Goal: Task Accomplishment & Management: Use online tool/utility

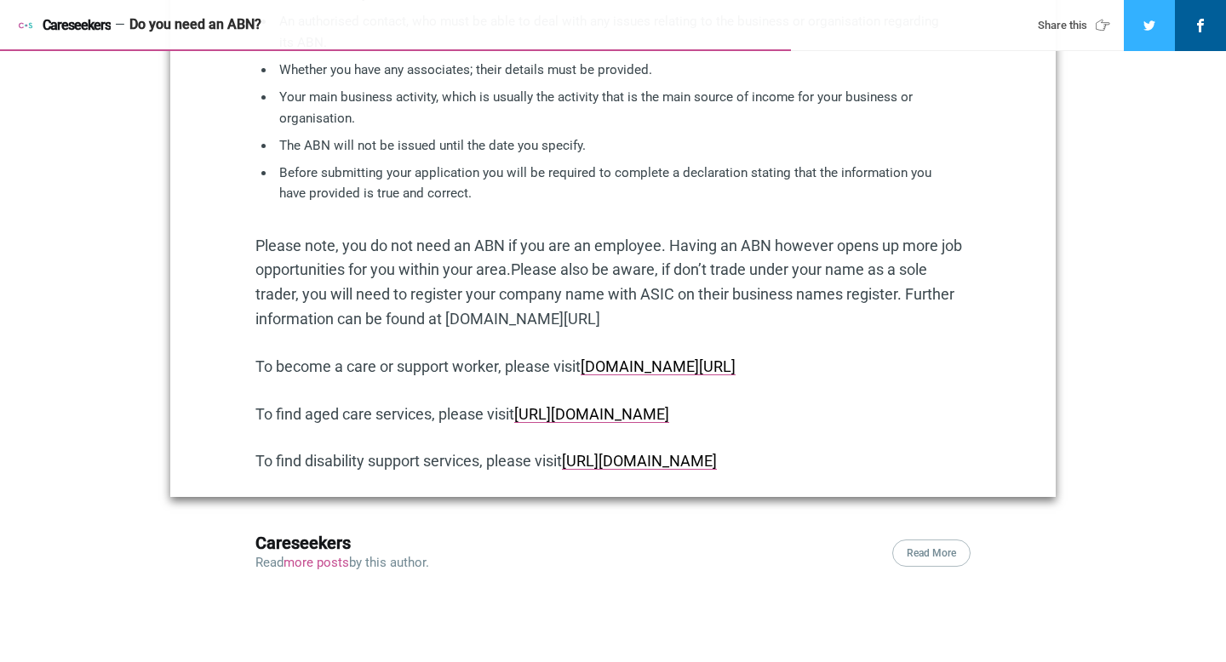
scroll to position [1461, 0]
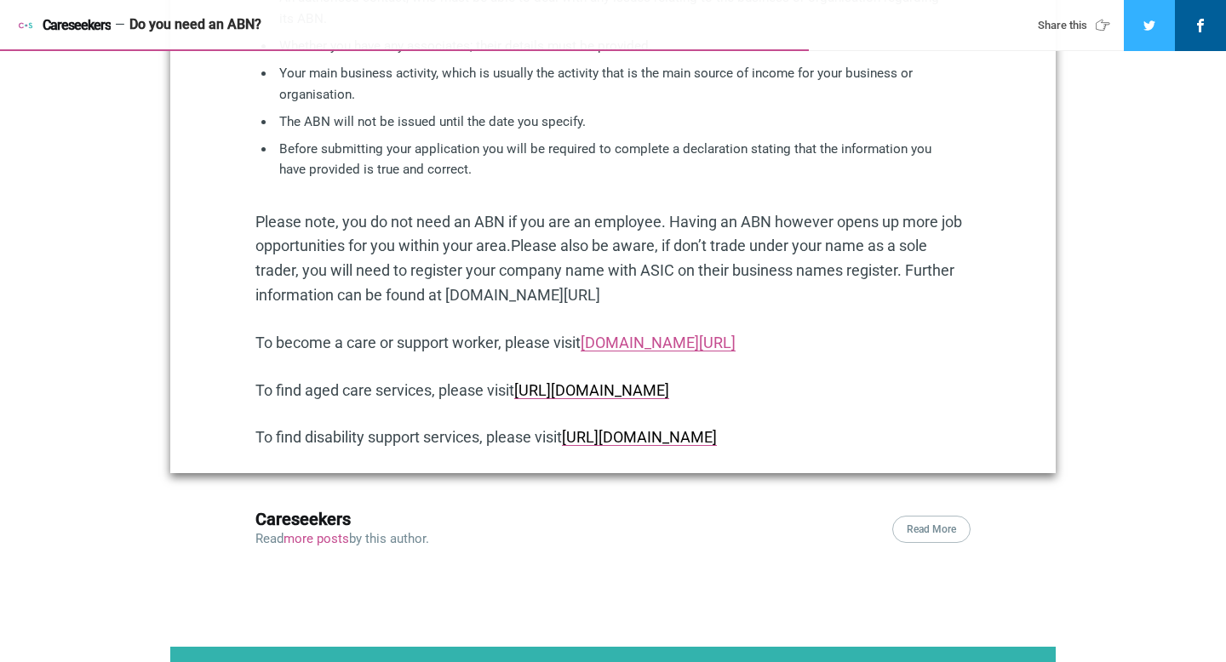
click at [691, 343] on link "www.careseekers.com.au/carer" at bounding box center [657, 343] width 155 height 18
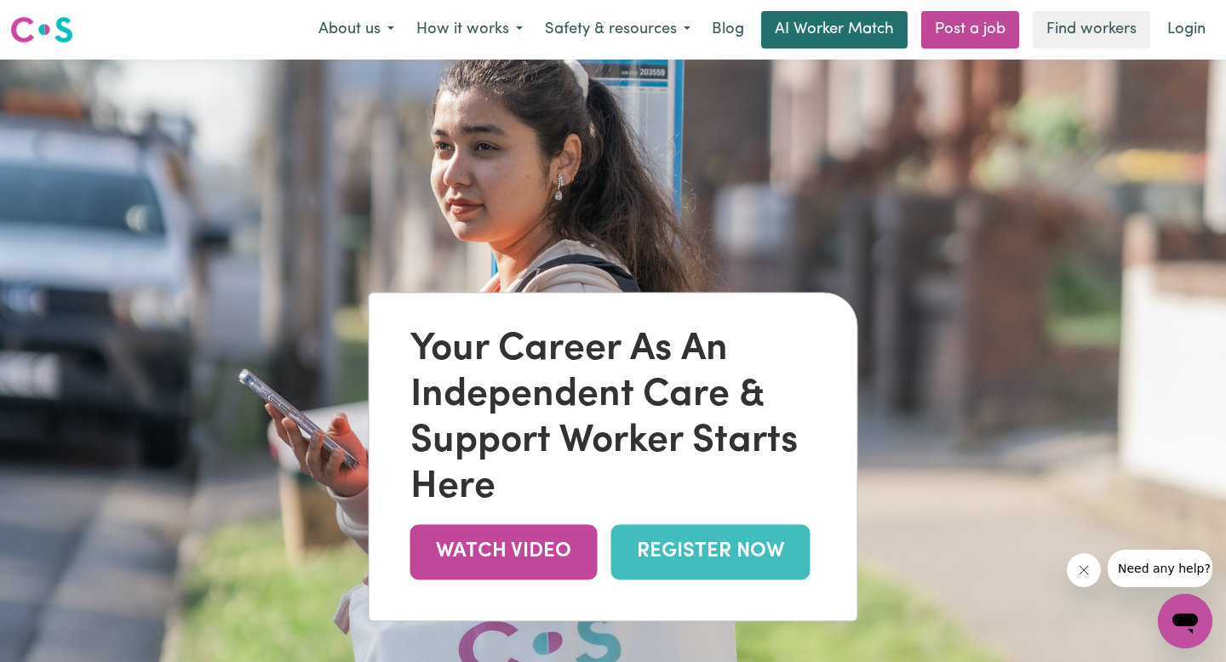
click at [843, 33] on link "AI Worker Match" at bounding box center [834, 29] width 146 height 37
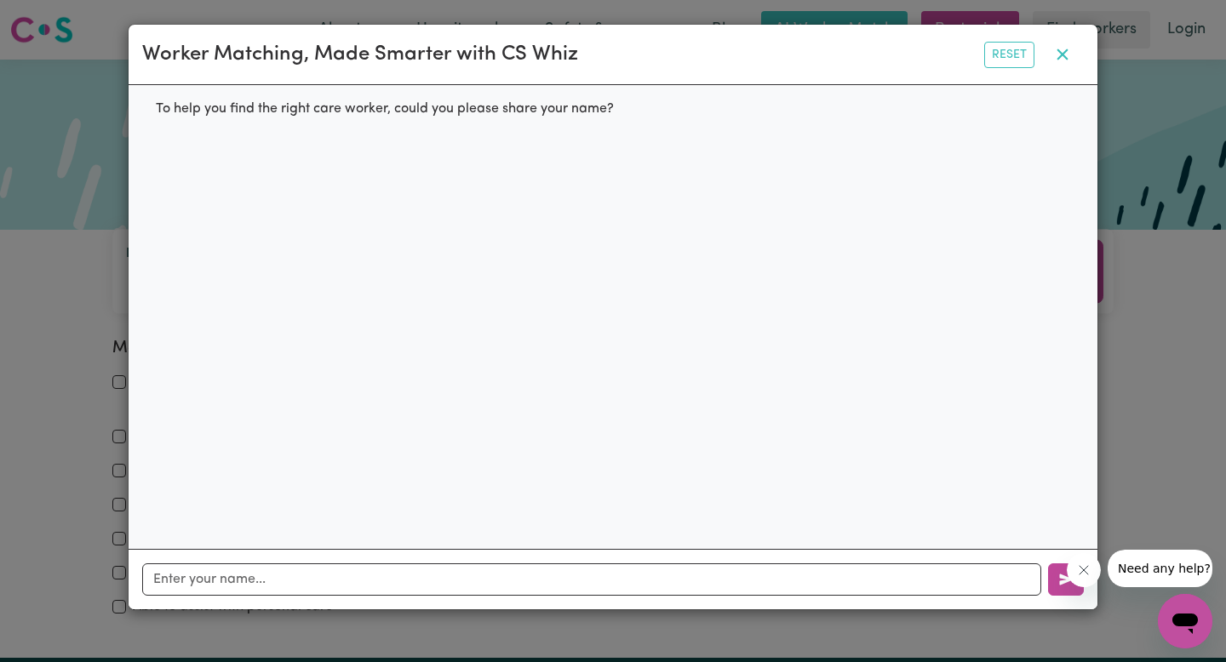
click at [1064, 53] on icon "button" at bounding box center [1062, 54] width 11 height 11
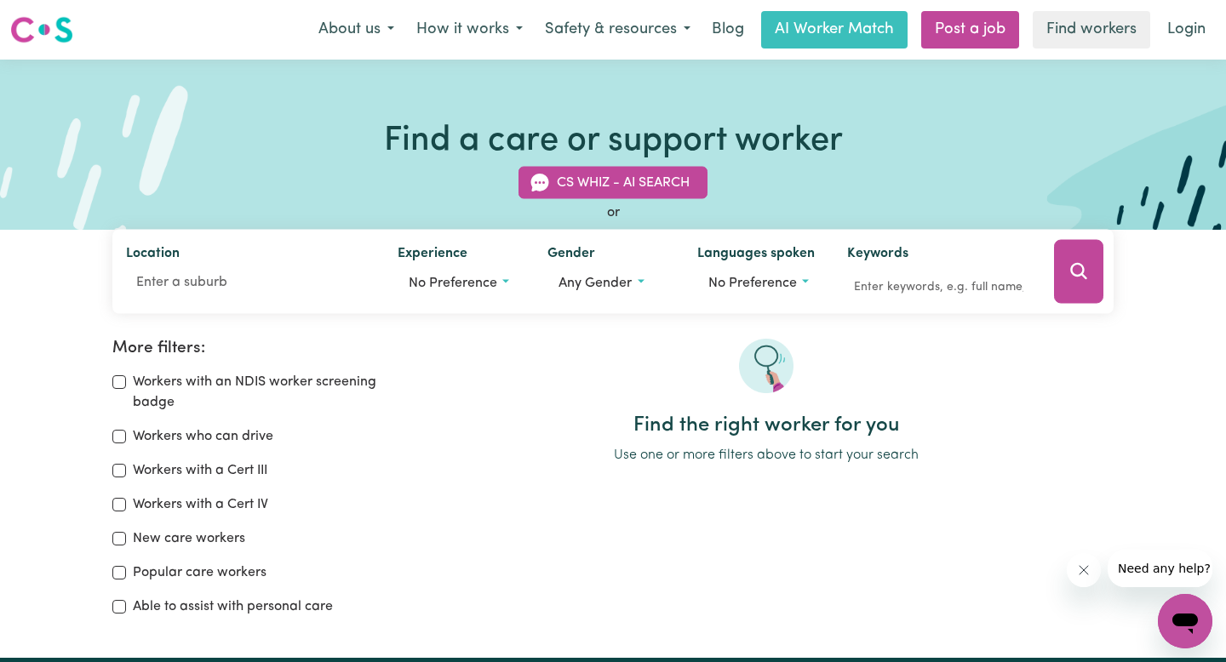
click at [189, 437] on label "Workers who can drive" at bounding box center [203, 436] width 140 height 20
click at [126, 437] on input "Workers who can drive" at bounding box center [119, 437] width 14 height 14
checkbox input "true"
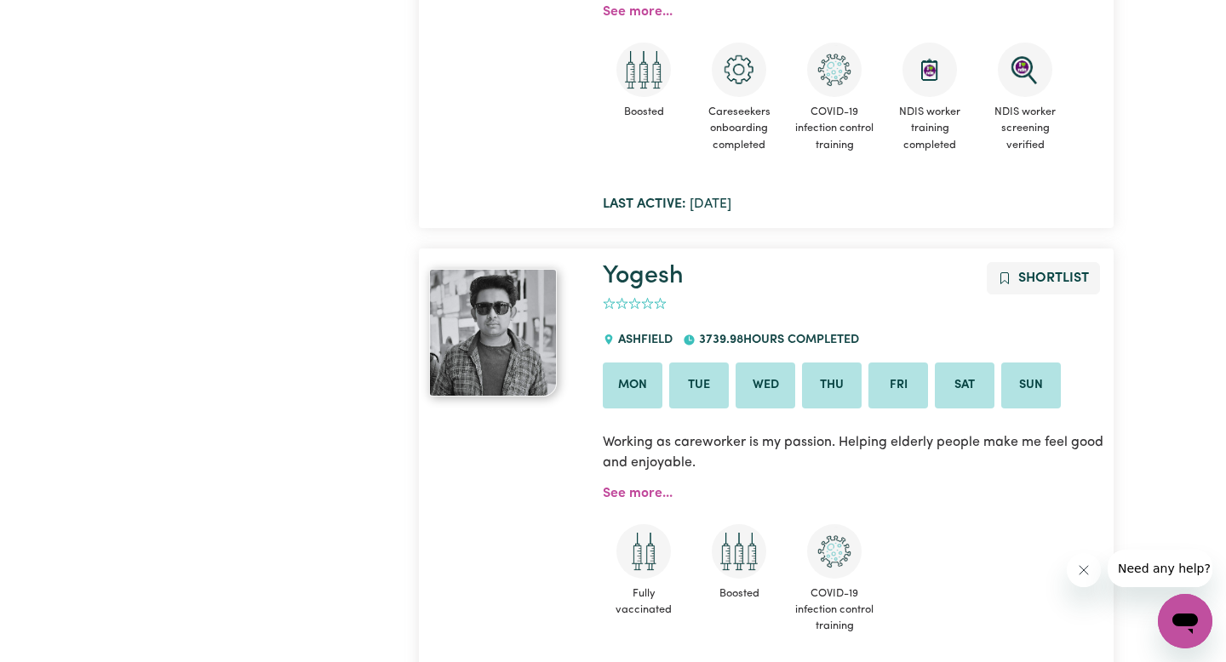
scroll to position [683, 0]
